Goal: Information Seeking & Learning: Learn about a topic

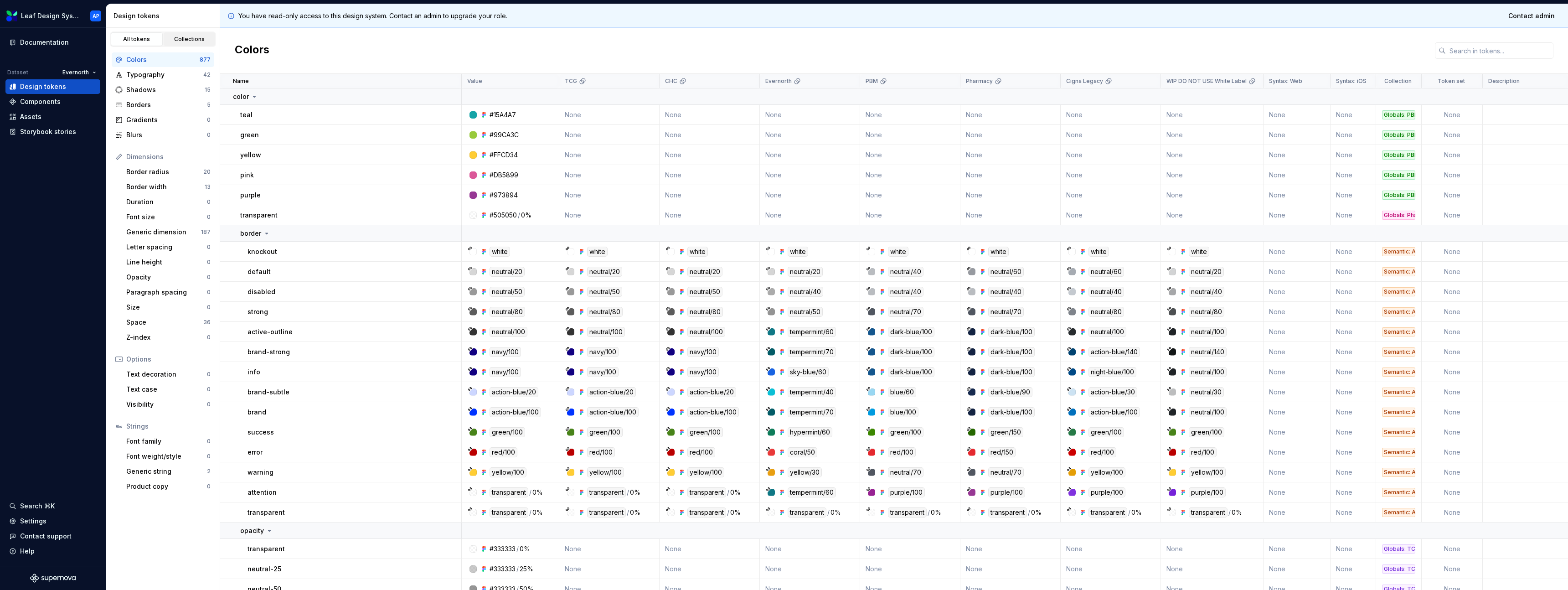
click at [180, 42] on div "Collections" at bounding box center [189, 39] width 45 height 7
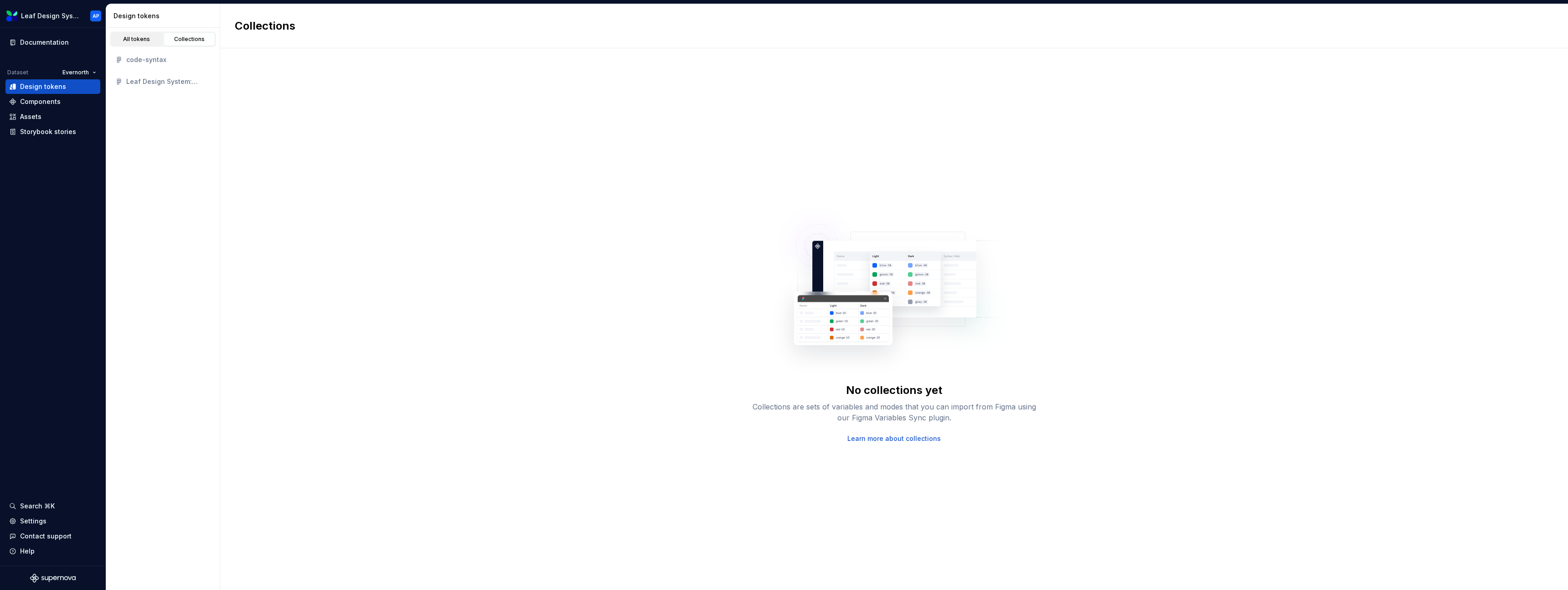
click at [148, 38] on div "All tokens" at bounding box center [136, 39] width 45 height 7
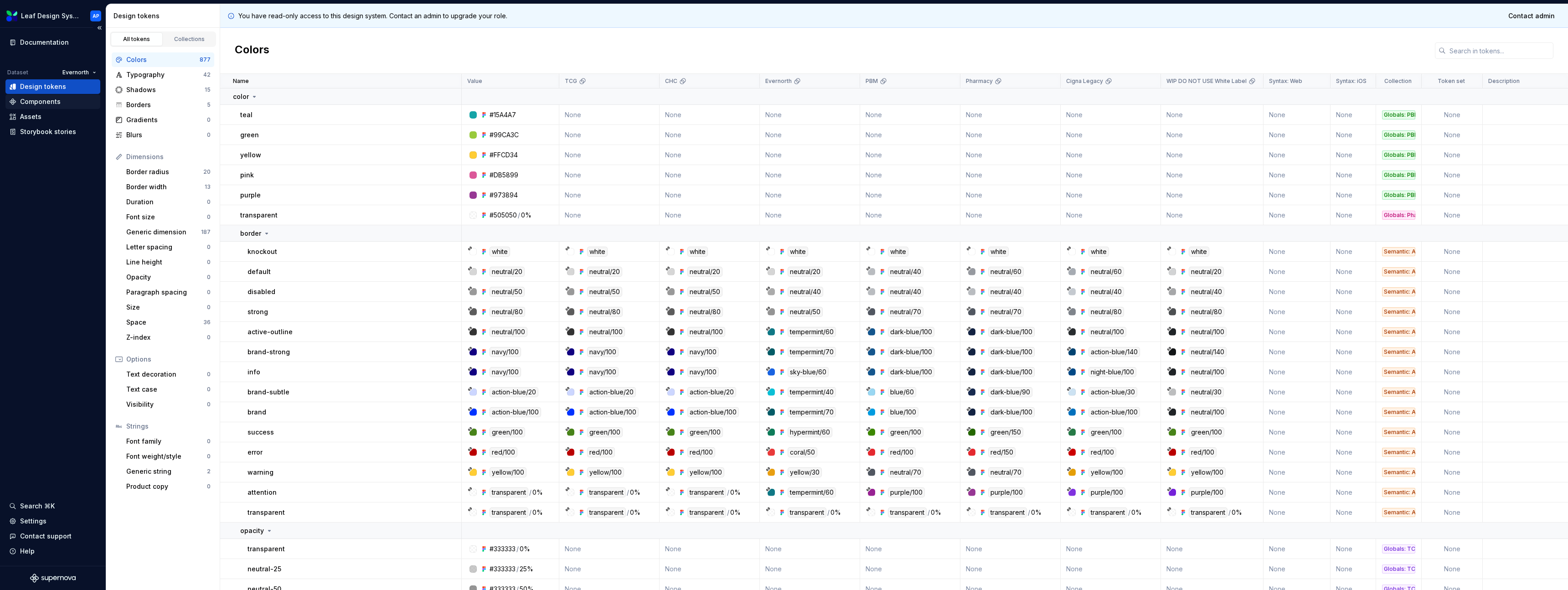
click at [59, 102] on div "Components" at bounding box center [41, 101] width 41 height 9
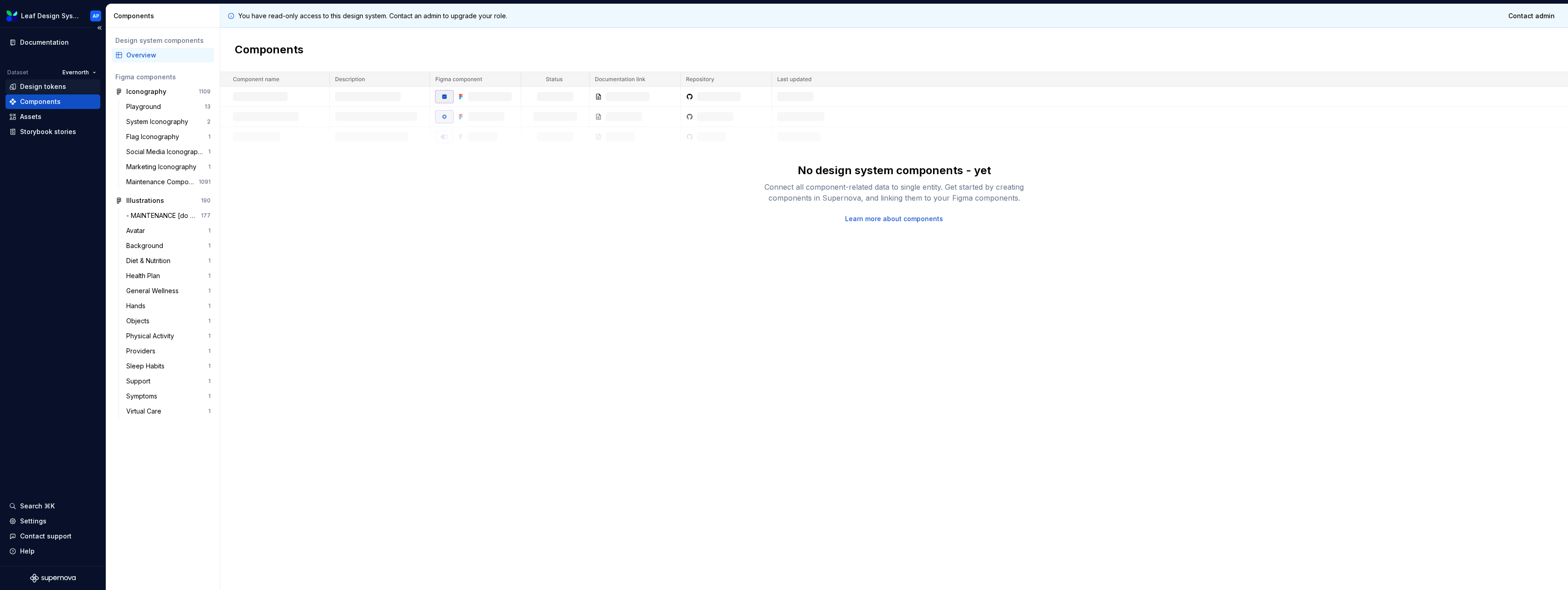
click at [66, 85] on div "Design tokens" at bounding box center [52, 86] width 87 height 9
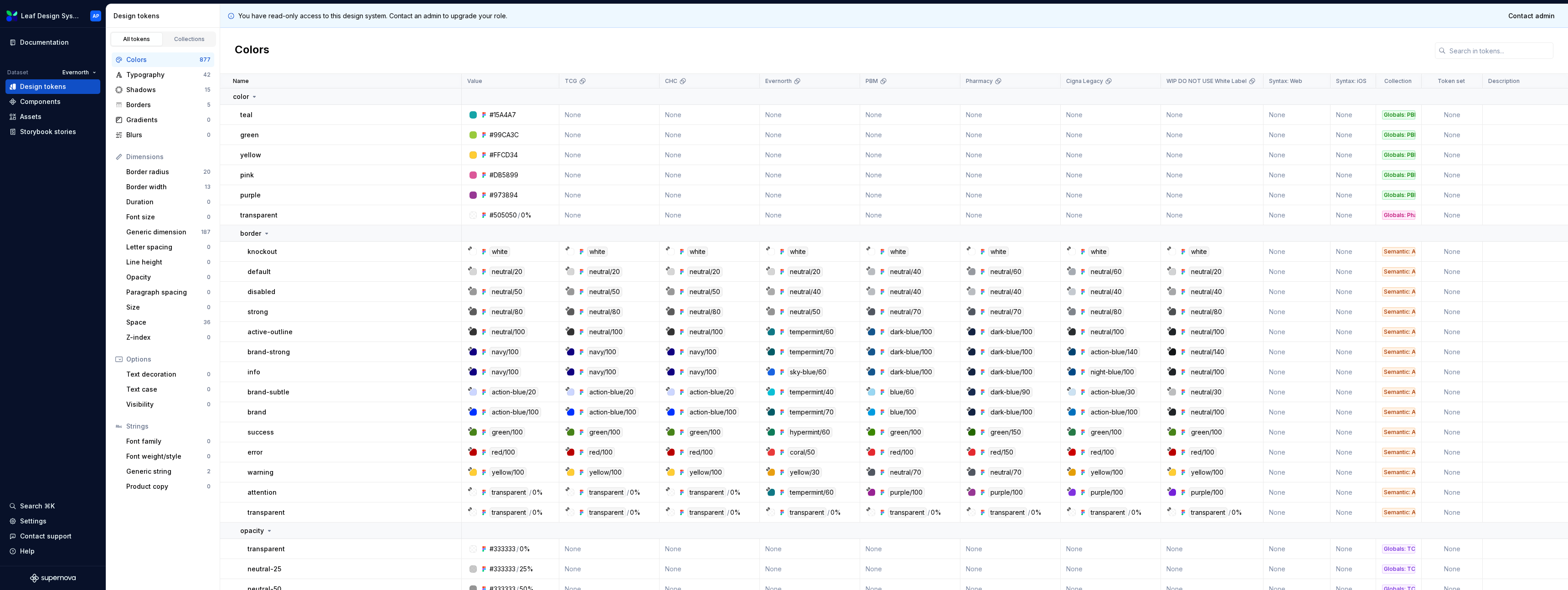
click at [265, 252] on p "knockout" at bounding box center [261, 252] width 29 height 9
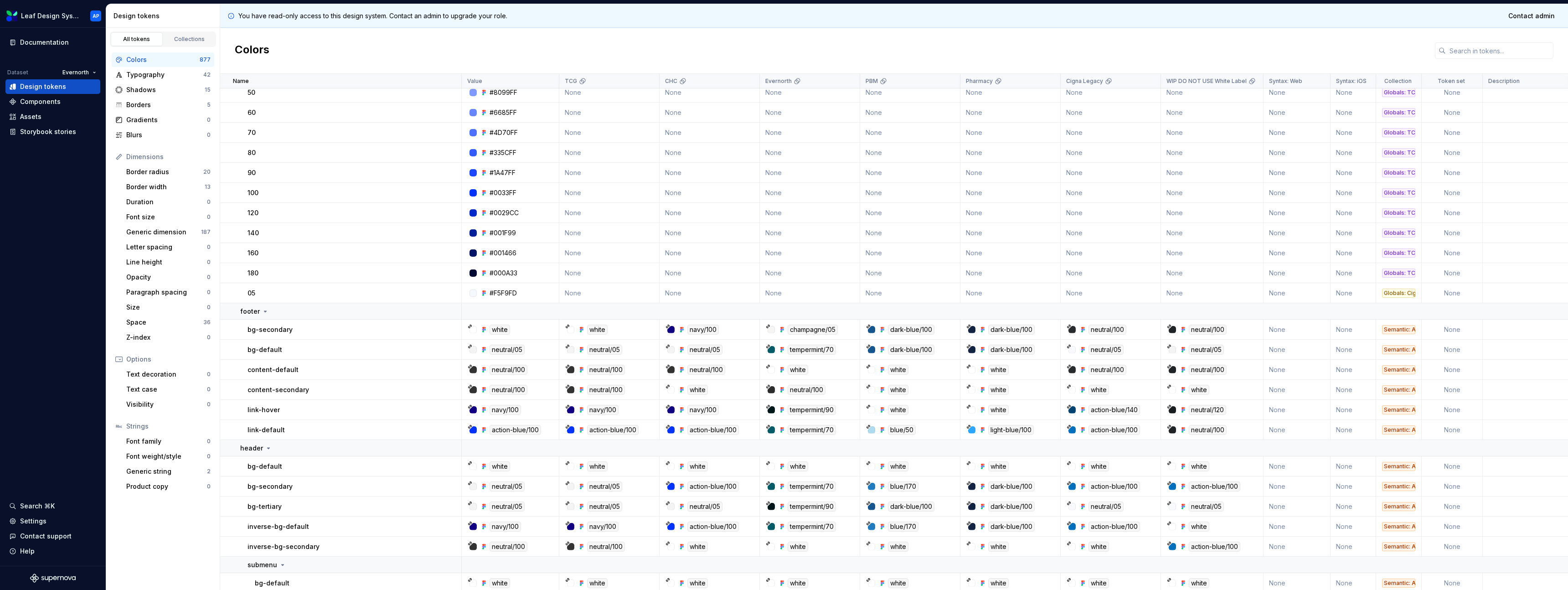
scroll to position [1523, 0]
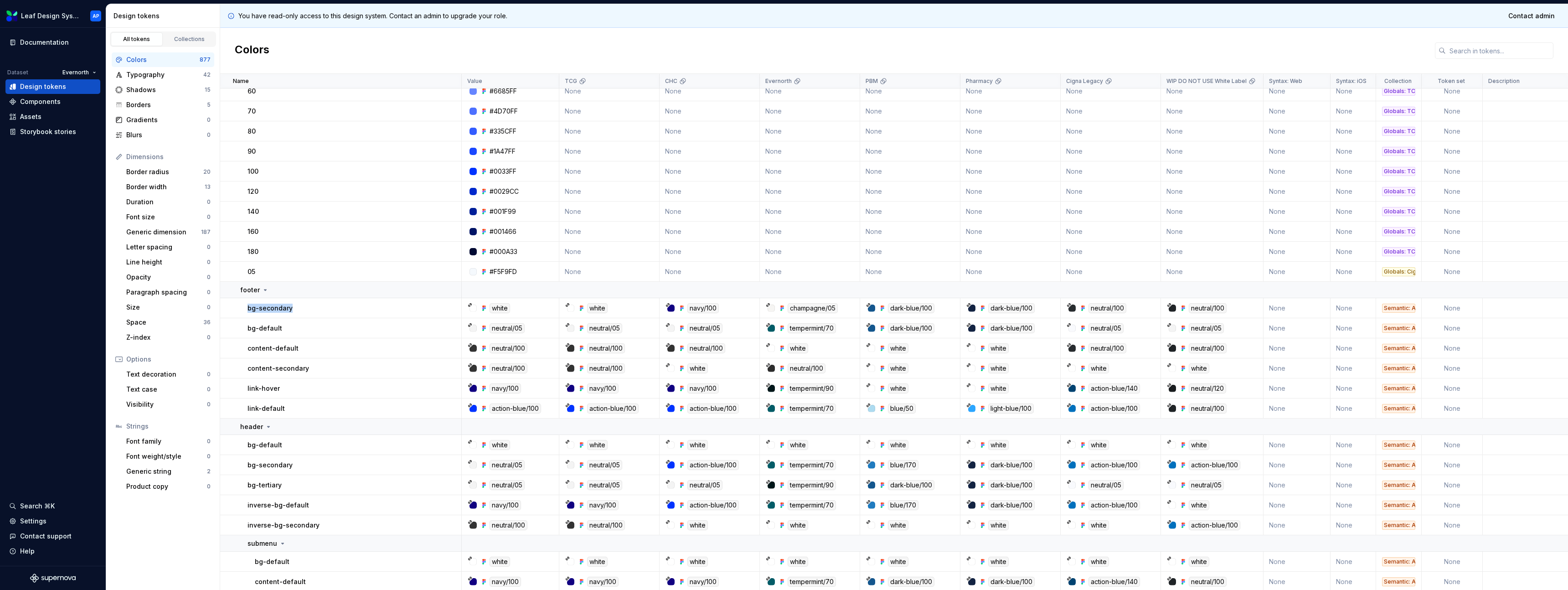
drag, startPoint x: 244, startPoint y: 310, endPoint x: 294, endPoint y: 309, distance: 50.0
click at [294, 309] on td "bg-secondary" at bounding box center [342, 308] width 242 height 20
copy p "bg-secondary"
click at [149, 86] on div "Shadows" at bounding box center [165, 90] width 78 height 9
